Goal: Task Accomplishment & Management: Manage account settings

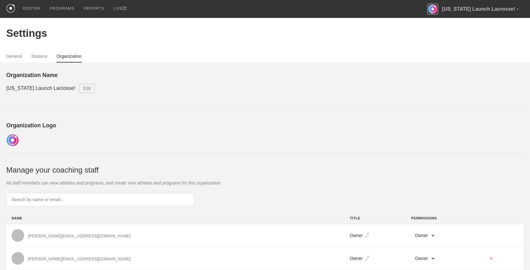
select select "STAFF"
click at [68, 8] on div "PROGRAMS" at bounding box center [62, 9] width 24 height 18
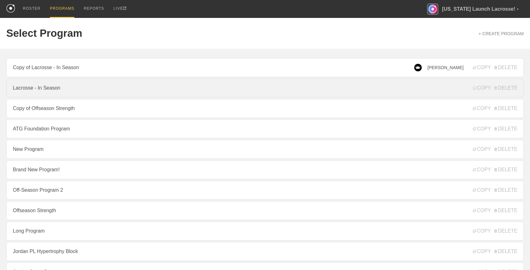
click at [251, 87] on link "Lacrosse - In Season" at bounding box center [265, 88] width 518 height 19
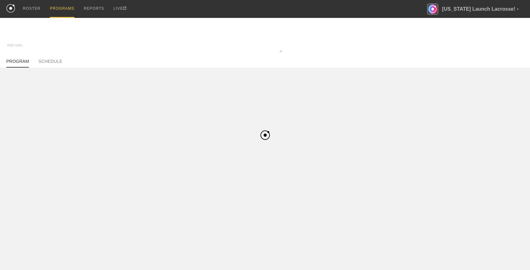
type textarea "x"
type input "Lacrosse - In Season"
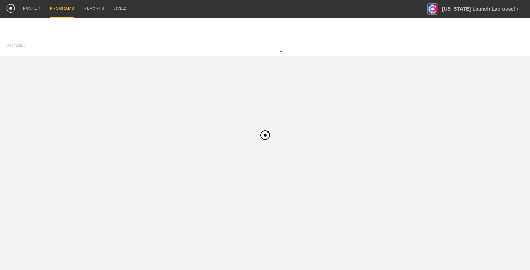
type textarea "x"
type input "Lacrosse - In Season"
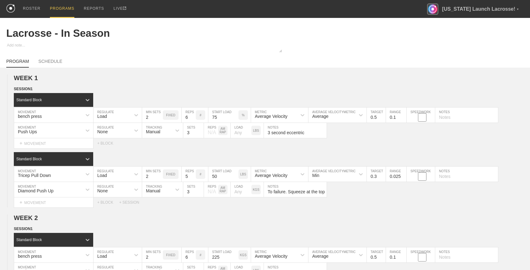
click at [64, 8] on div "PROGRAMS" at bounding box center [62, 9] width 24 height 18
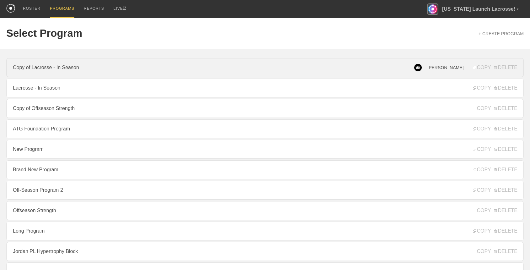
click at [62, 66] on link "Copy of Lacrosse - In Season" at bounding box center [265, 67] width 518 height 19
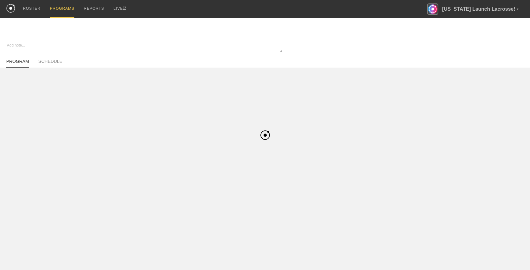
type textarea "x"
type input "Copy of Lacrosse - In Season"
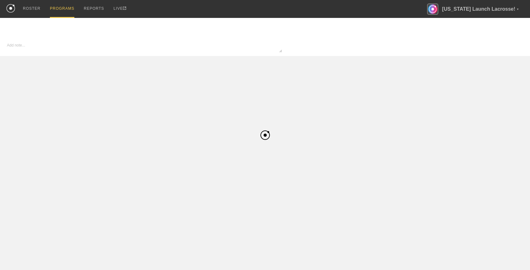
type textarea "x"
type input "Copy of Lacrosse - In Season"
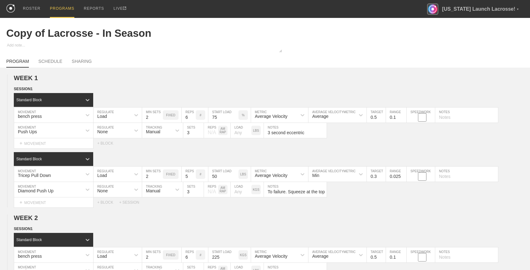
click at [81, 57] on div "PROGRAM SCHEDULE SHARING" at bounding box center [265, 61] width 518 height 14
click at [81, 61] on link "SHARING" at bounding box center [82, 63] width 20 height 9
type textarea "x"
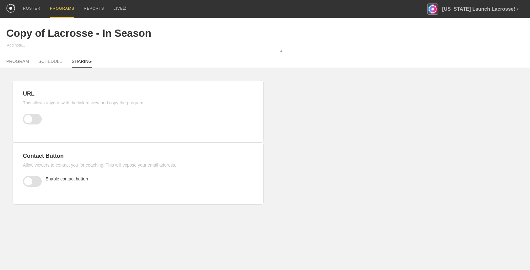
click at [325, 119] on div "Copy of Lacrosse - In Season PROGRAM SCHEDULE SHARING URL This allows anyone wi…" at bounding box center [265, 117] width 530 height 199
